Goal: Transaction & Acquisition: Purchase product/service

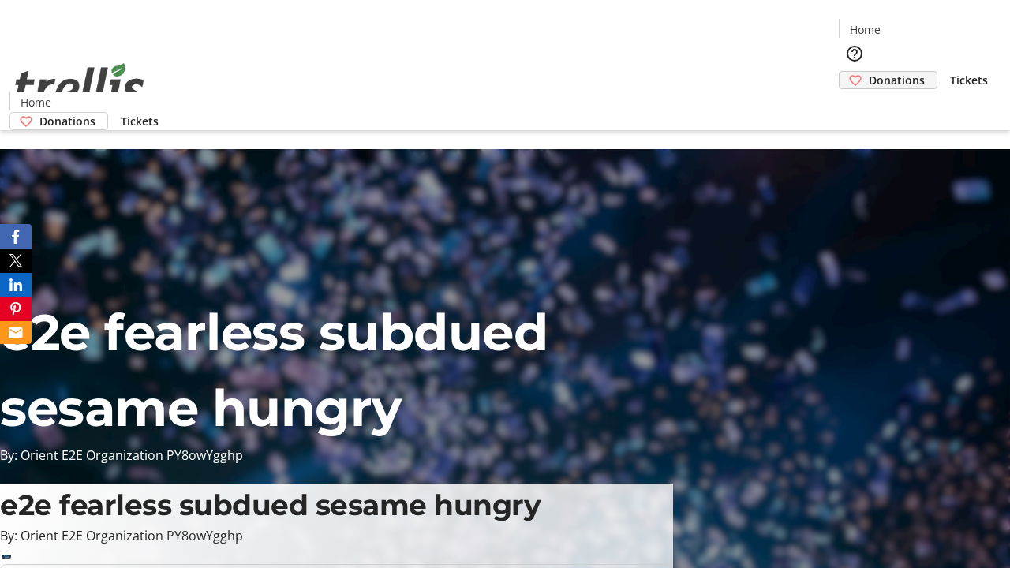
click at [869, 72] on span "Donations" at bounding box center [897, 80] width 56 height 17
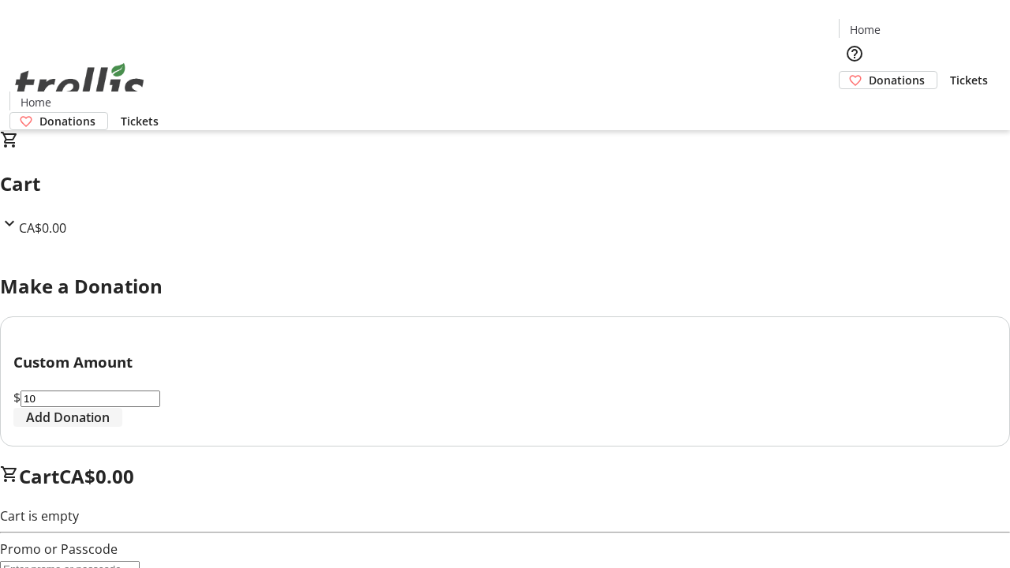
click at [110, 427] on span "Add Donation" at bounding box center [68, 417] width 84 height 19
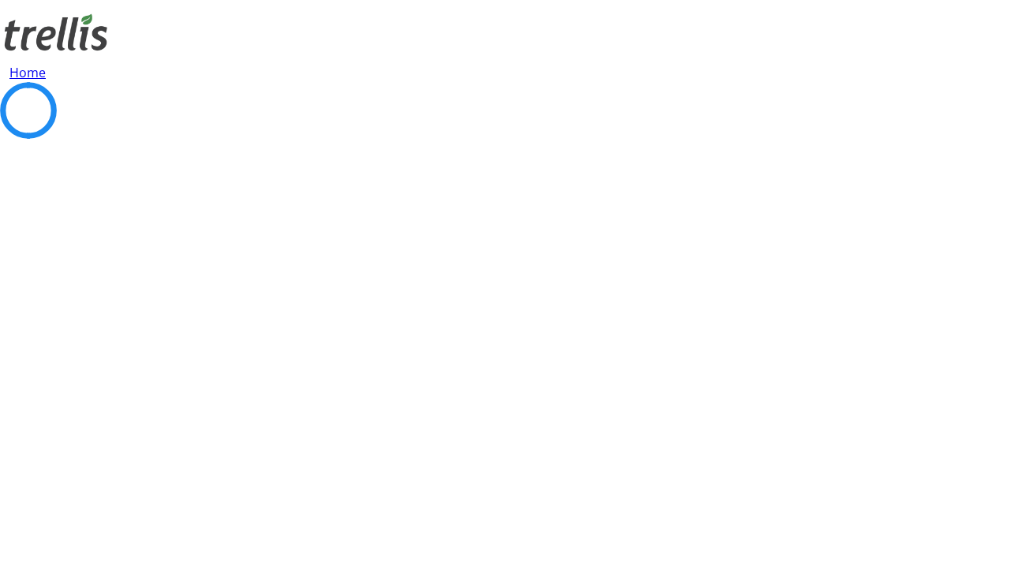
select select "CA"
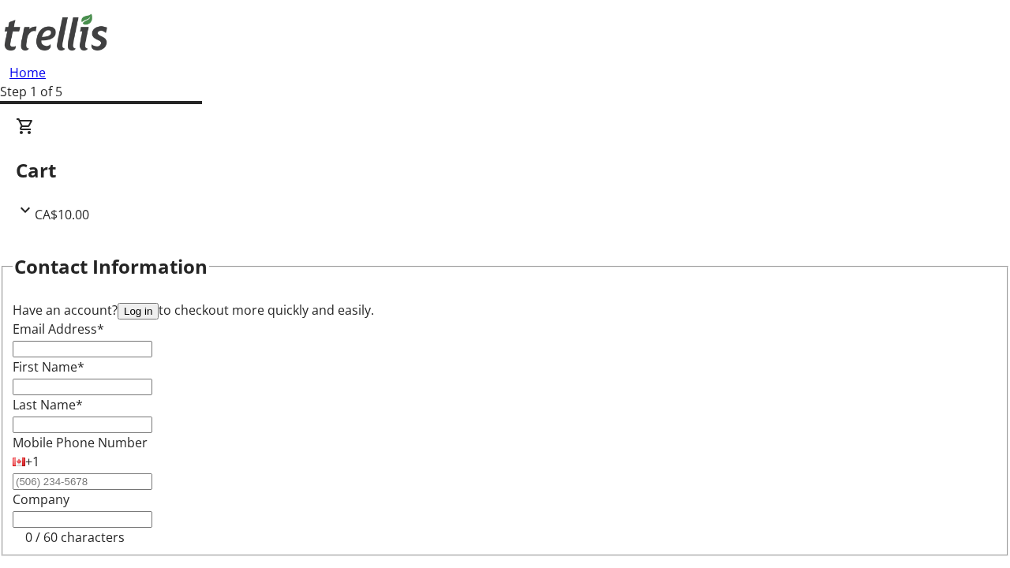
click at [159, 303] on button "Log in" at bounding box center [138, 311] width 41 height 17
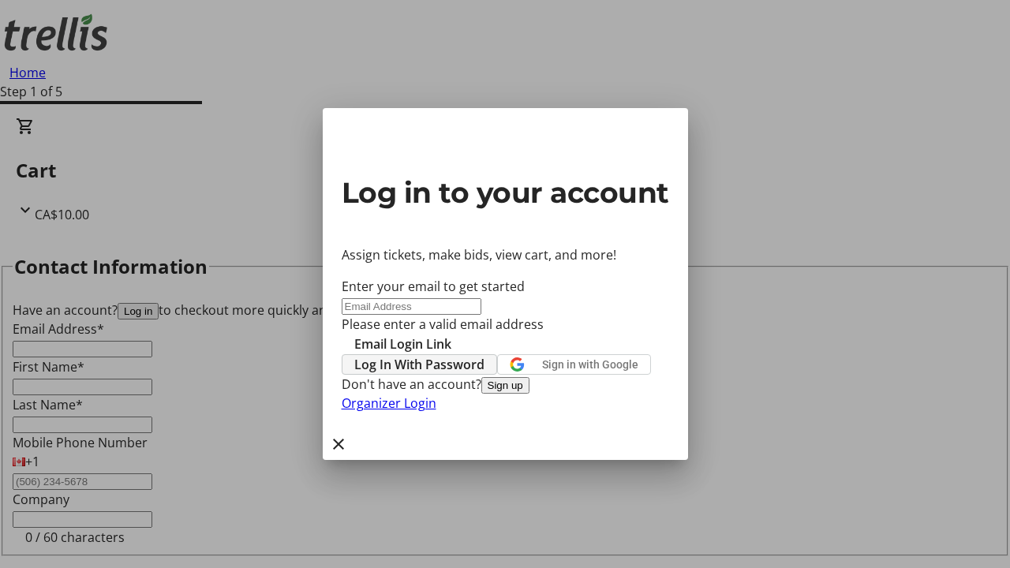
click at [485, 355] on span "Log In With Password" at bounding box center [419, 364] width 130 height 19
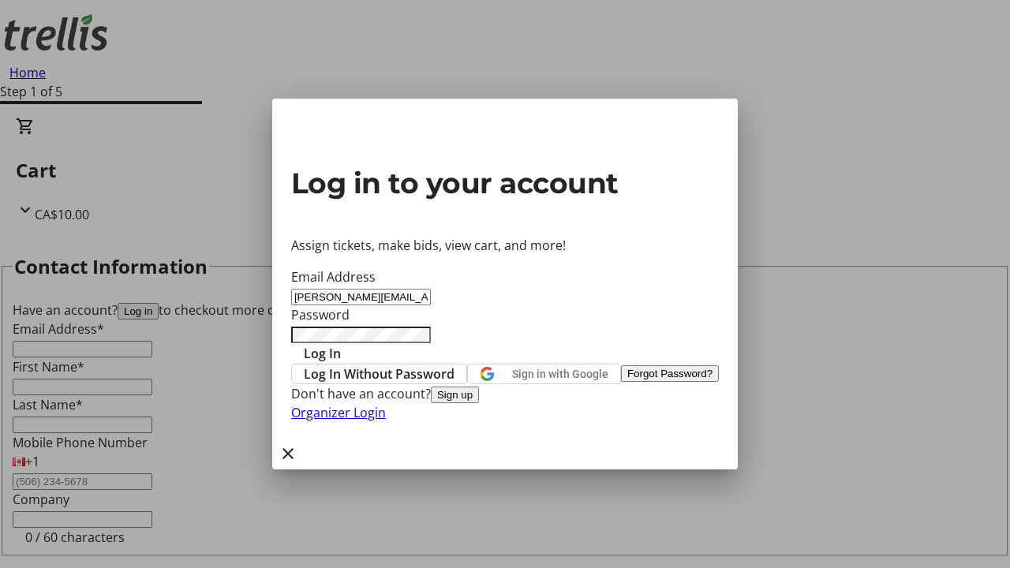
type input "[PERSON_NAME][EMAIL_ADDRESS][DOMAIN_NAME]"
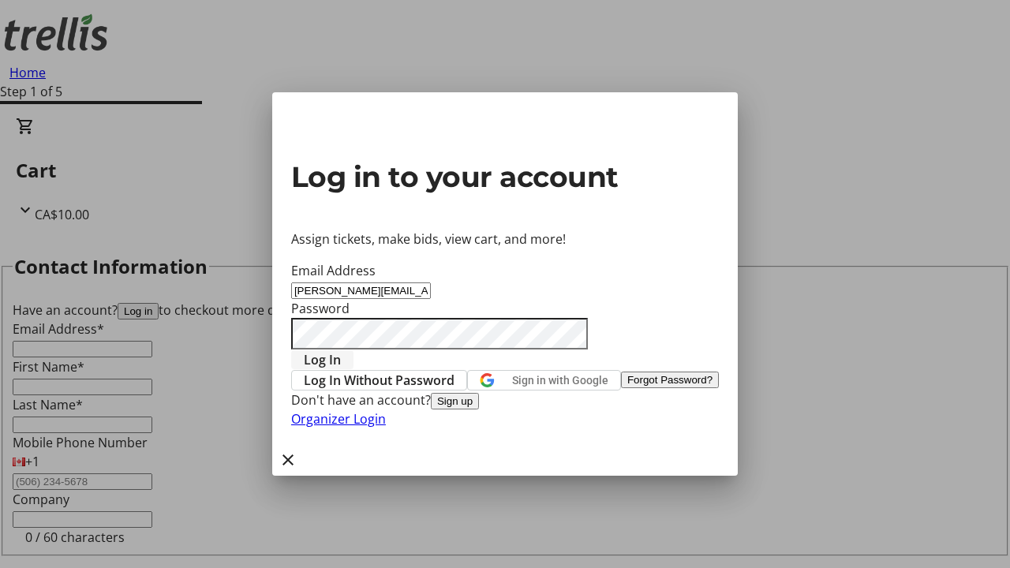
click at [341, 350] on span "Log In" at bounding box center [322, 359] width 37 height 19
